Goal: Information Seeking & Learning: Learn about a topic

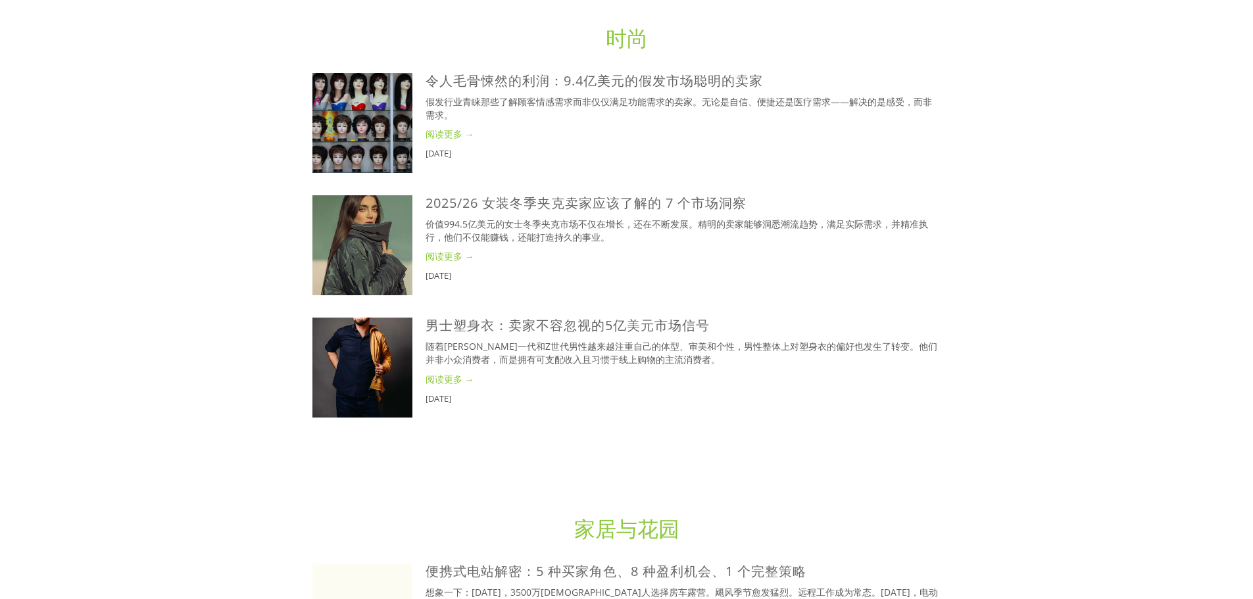
scroll to position [2170, 0]
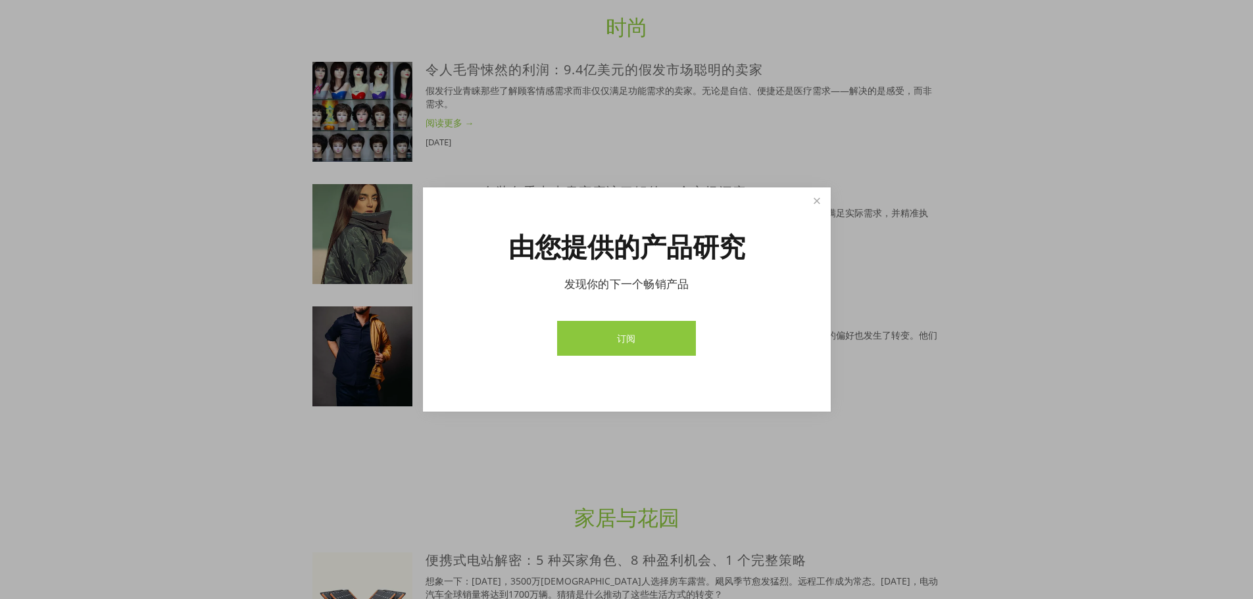
click at [814, 187] on div "由您提供的产品研究 发现你的下一个畅销产品 订阅" at bounding box center [627, 299] width 408 height 224
click at [815, 201] on link "关闭" at bounding box center [816, 200] width 23 height 23
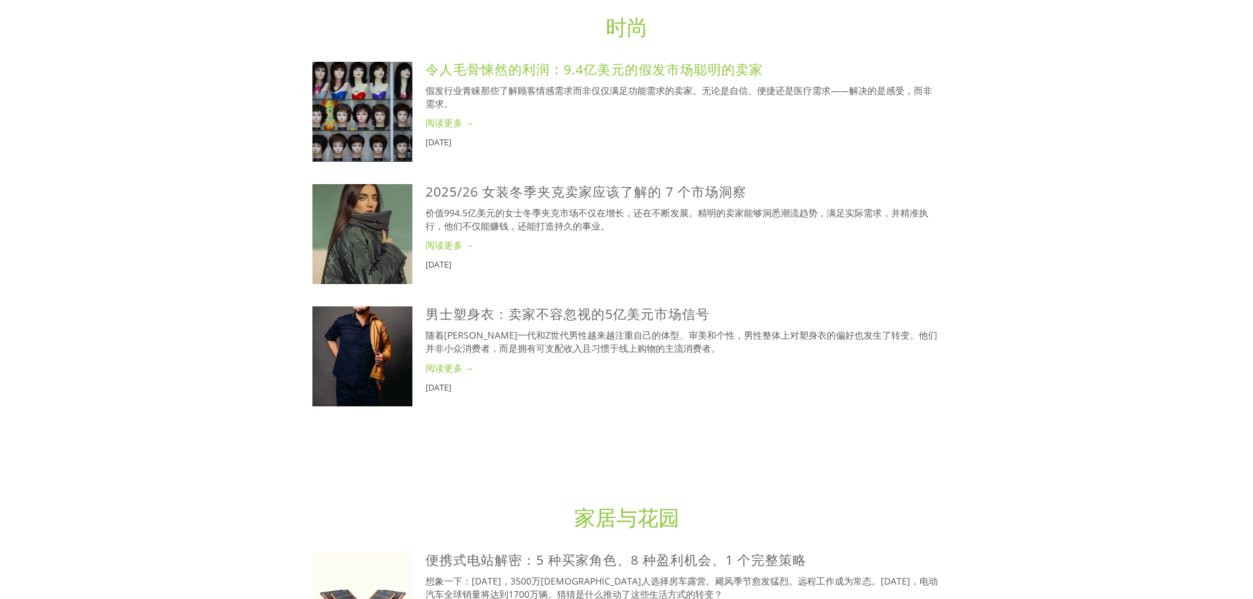
click at [558, 64] on font "令人毛骨悚然的利润：9.4亿美元的假发市场聪明的卖家" at bounding box center [593, 69] width 337 height 18
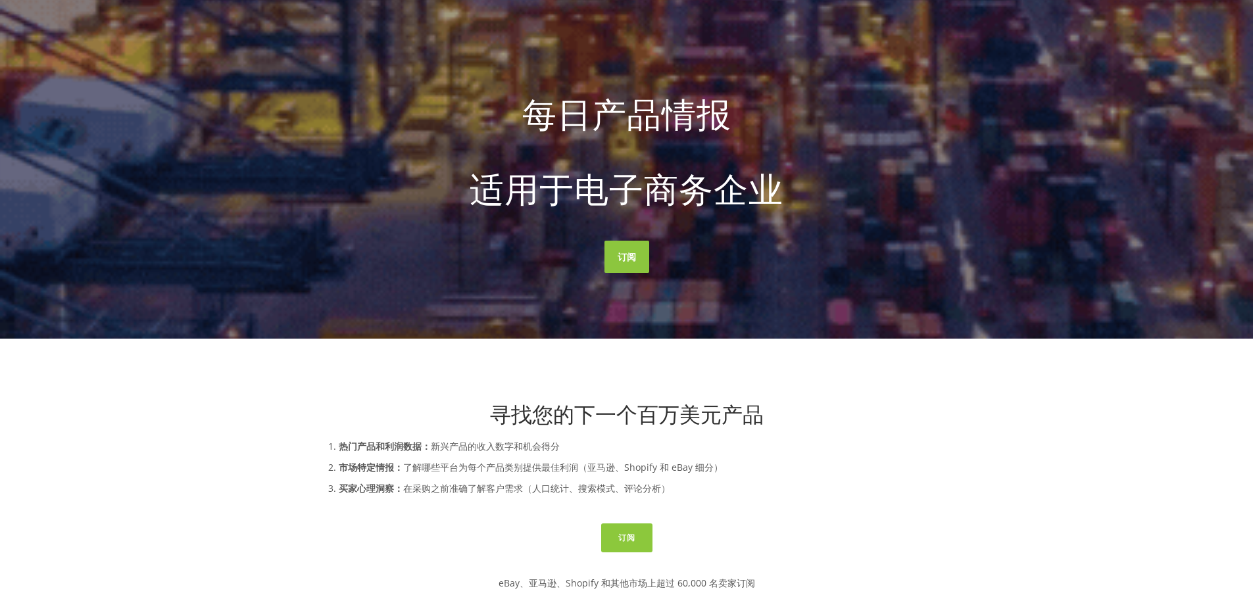
scroll to position [0, 0]
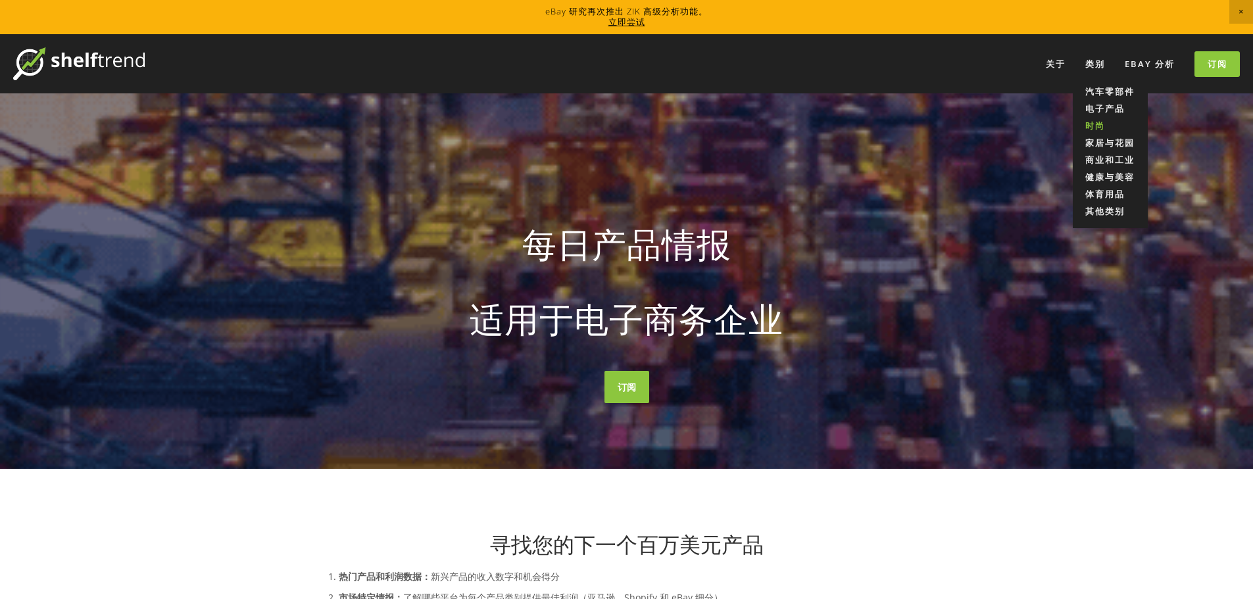
click at [1099, 120] on font "时尚" at bounding box center [1095, 126] width 20 height 12
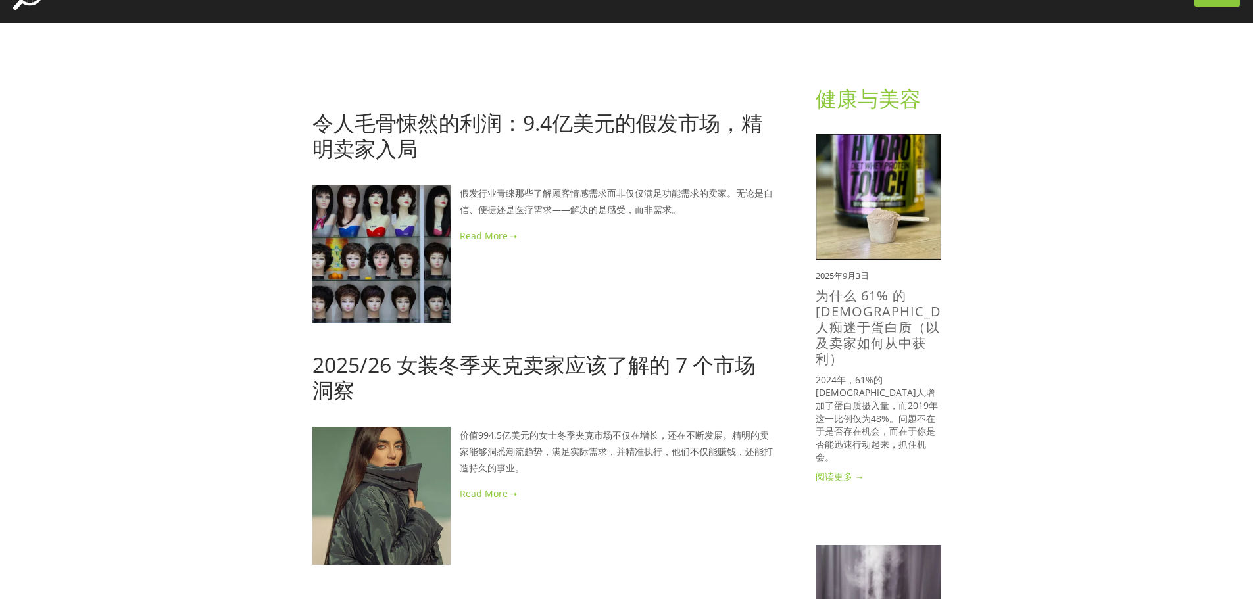
scroll to position [66, 0]
